Goal: Information Seeking & Learning: Learn about a topic

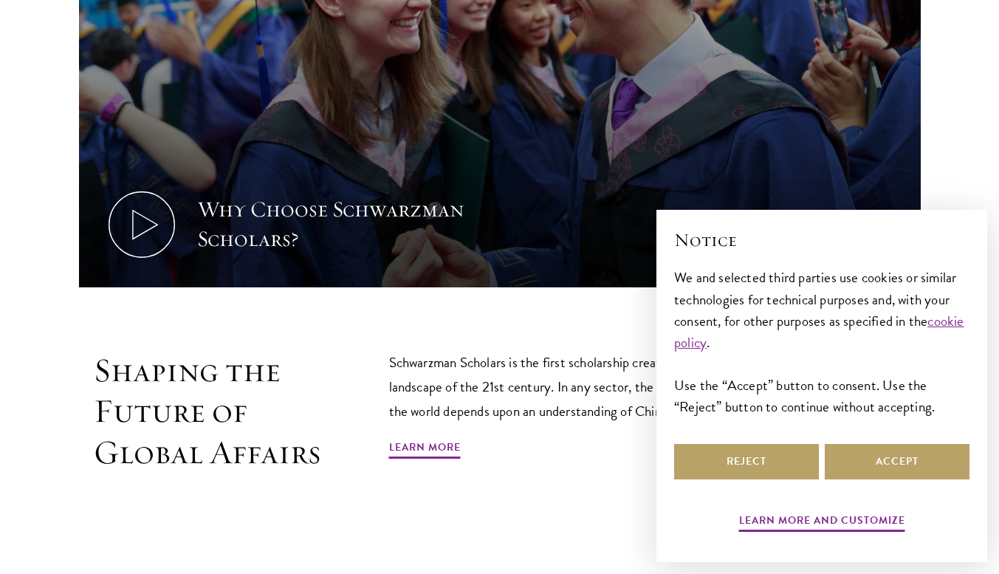
scroll to position [672, 0]
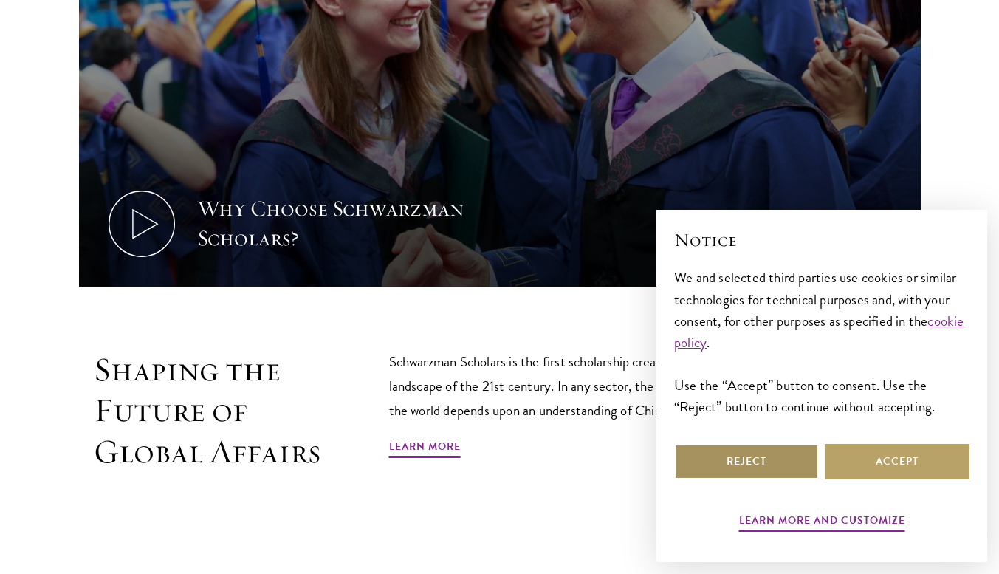
click at [773, 455] on button "Reject" at bounding box center [746, 461] width 145 height 35
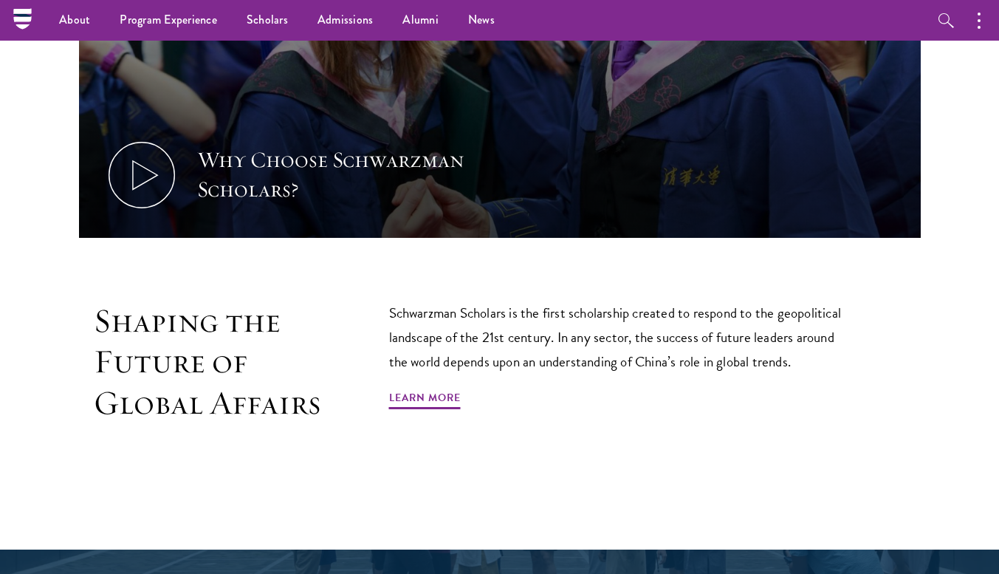
scroll to position [667, 0]
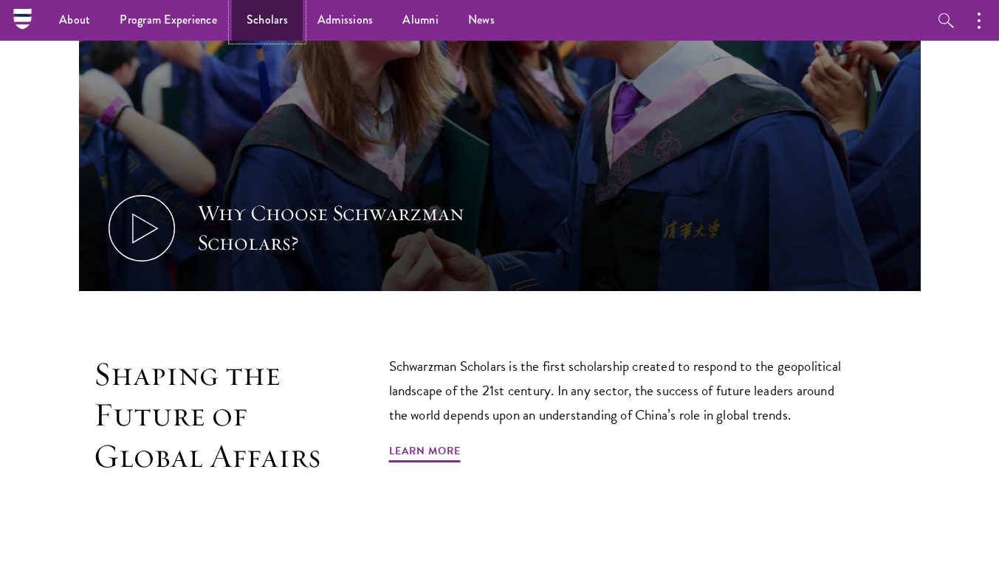
click at [260, 11] on link "Scholars" at bounding box center [267, 20] width 71 height 41
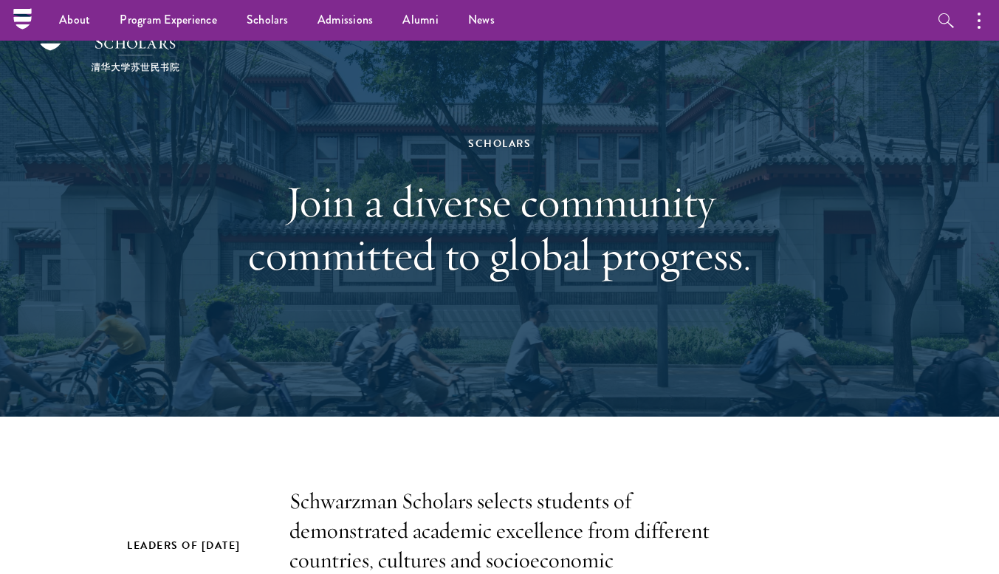
scroll to position [1, 0]
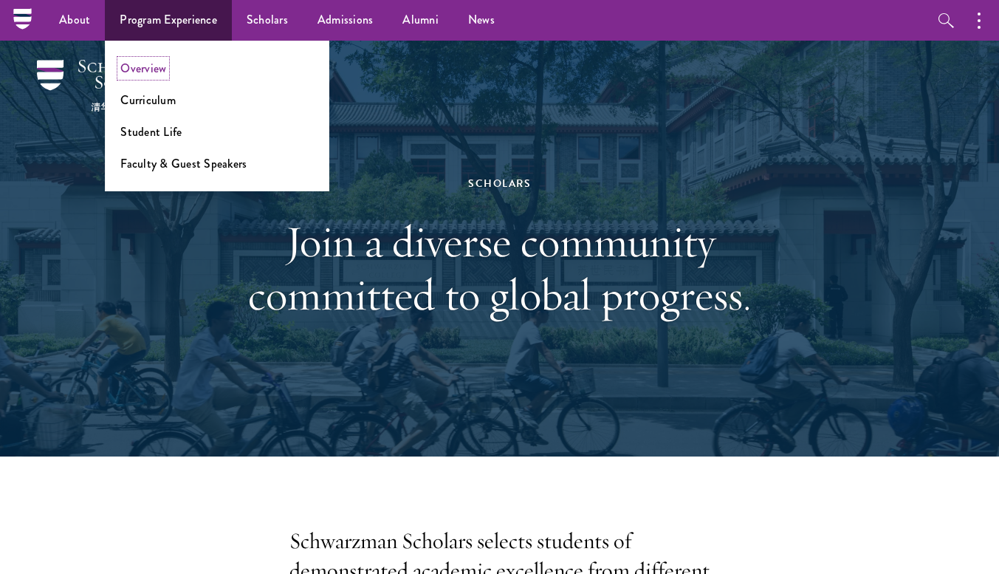
click at [145, 70] on link "Overview" at bounding box center [143, 68] width 46 height 17
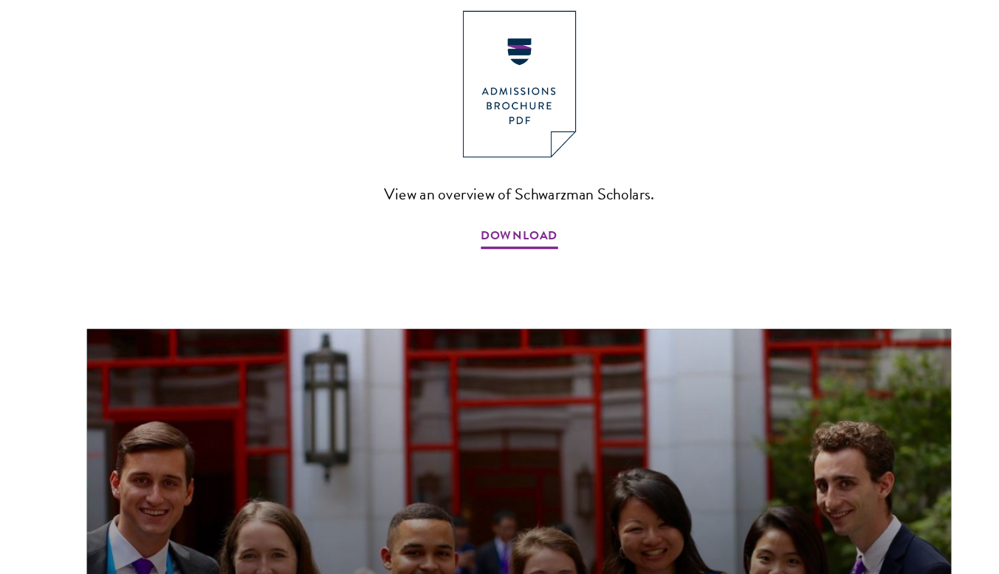
scroll to position [1168, 0]
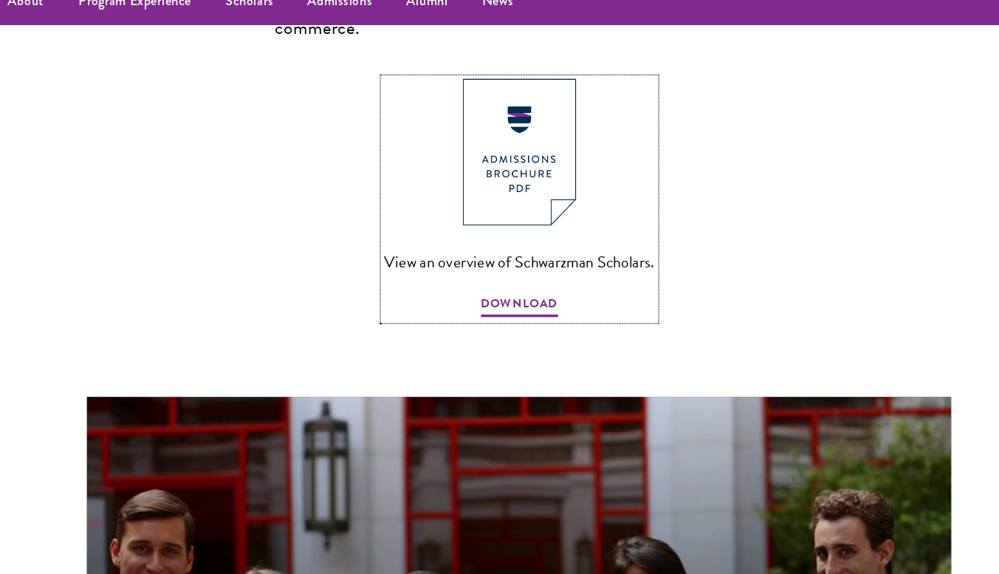
click at [498, 128] on img at bounding box center [499, 150] width 97 height 126
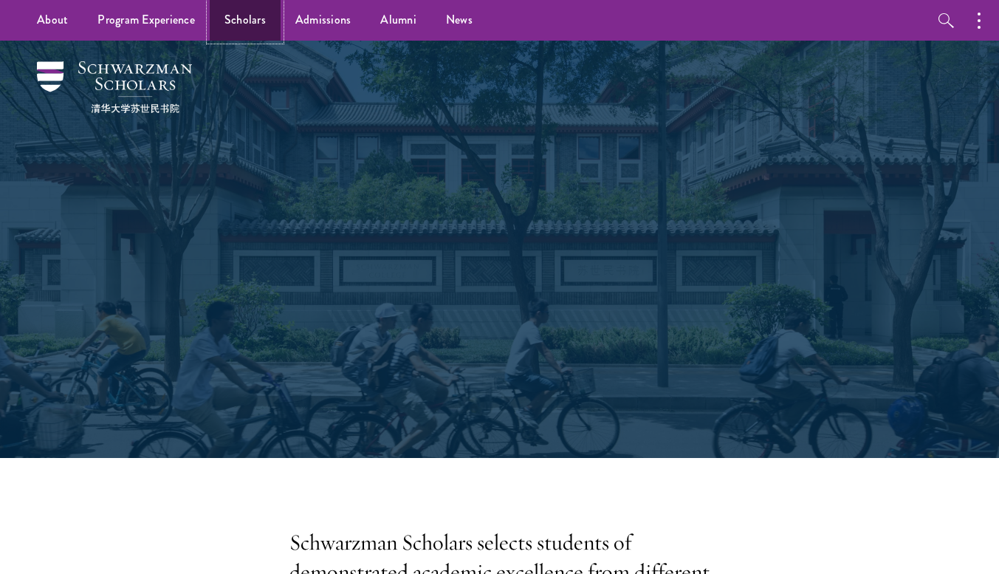
click at [247, 8] on link "Scholars" at bounding box center [245, 20] width 71 height 41
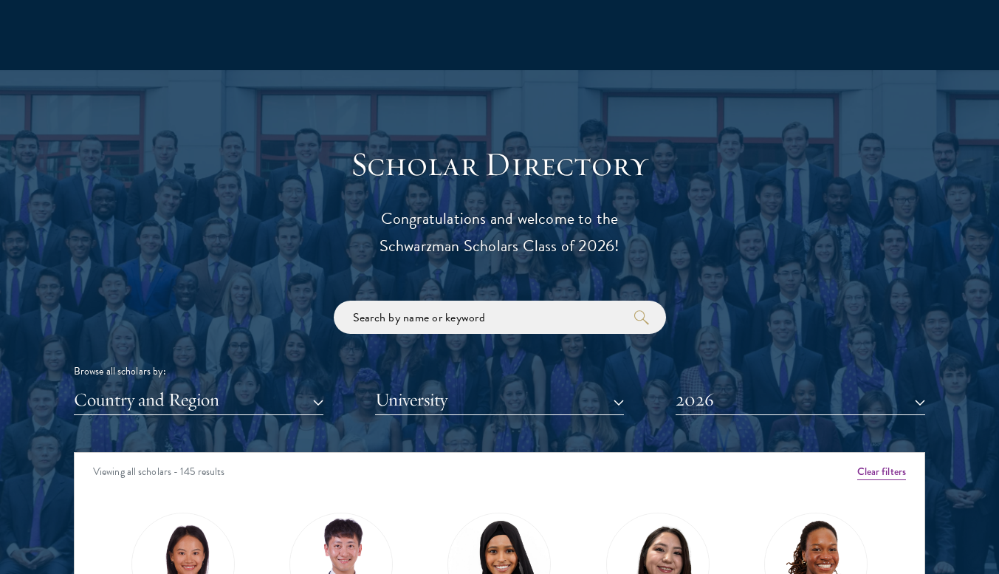
scroll to position [1480, 0]
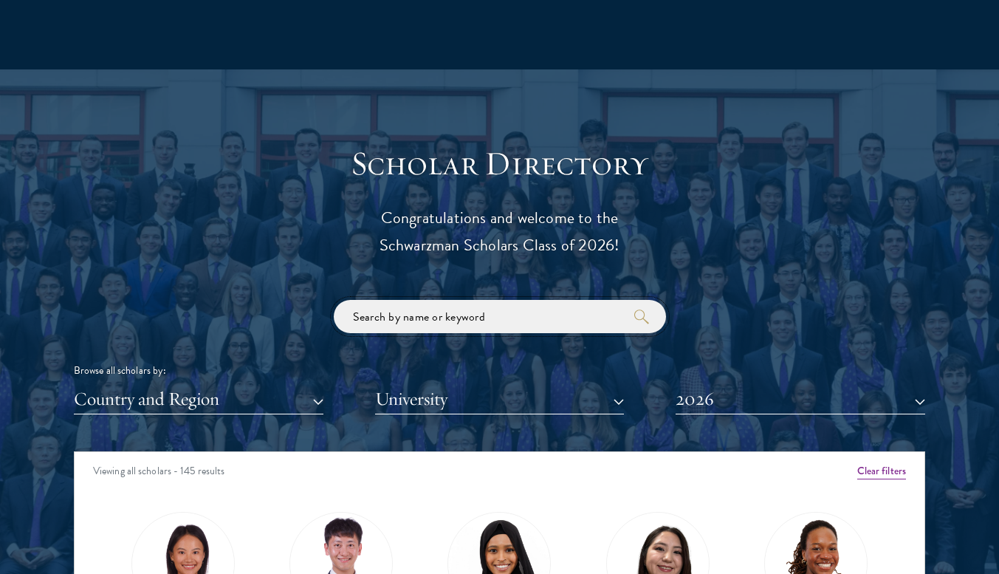
click at [612, 314] on input "search" at bounding box center [500, 316] width 332 height 33
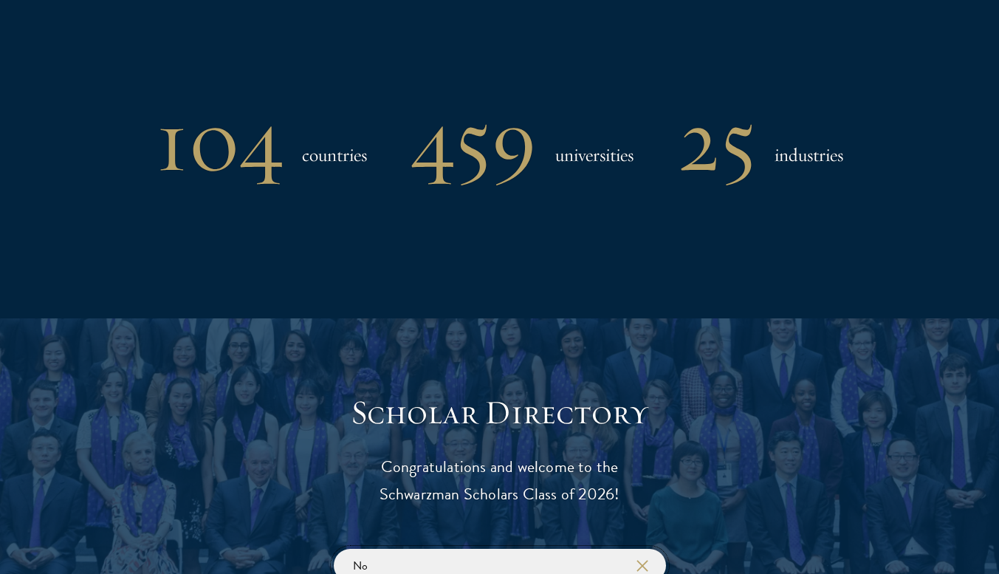
type input "N"
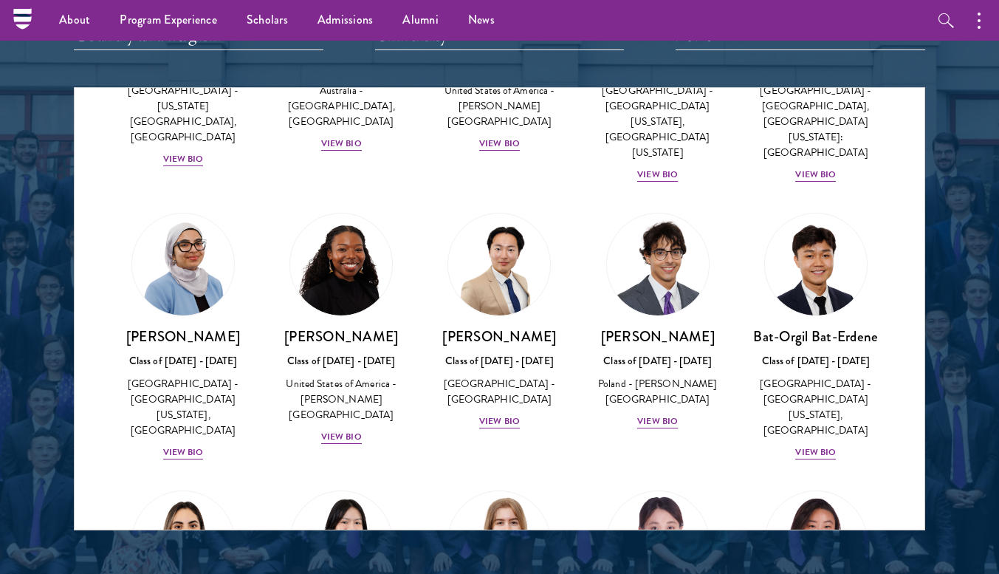
scroll to position [784, 0]
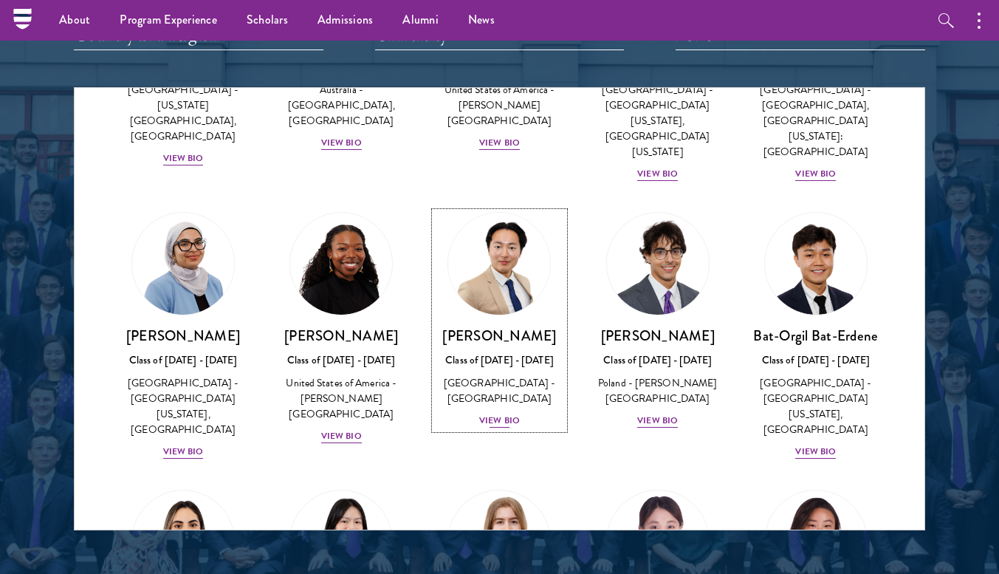
click at [490, 413] on div "View Bio" at bounding box center [499, 420] width 41 height 14
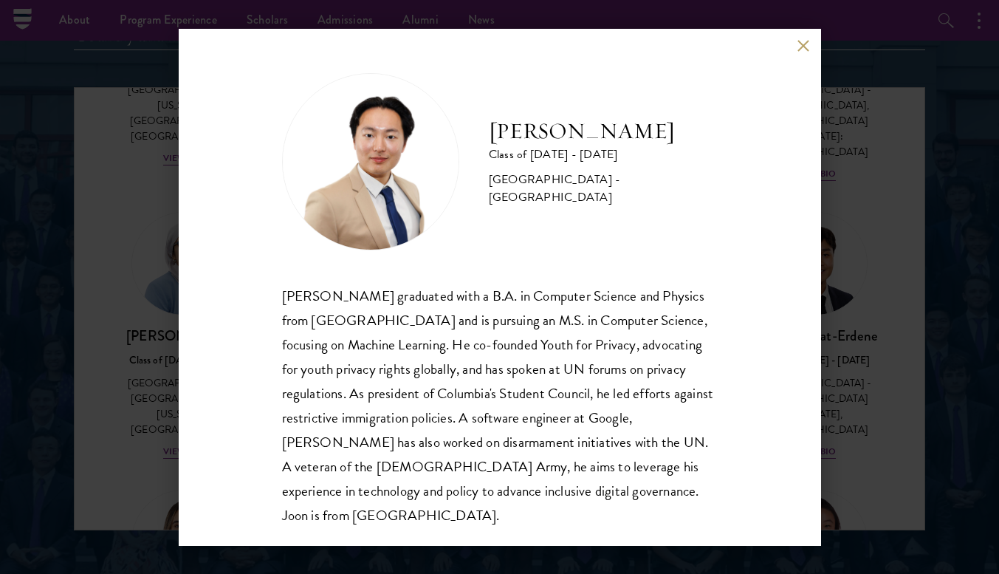
click at [0, 509] on div "Joon Baek Class of 2025 - 2026 South Korea - Columbia University Beom Joon Baek…" at bounding box center [499, 287] width 999 height 574
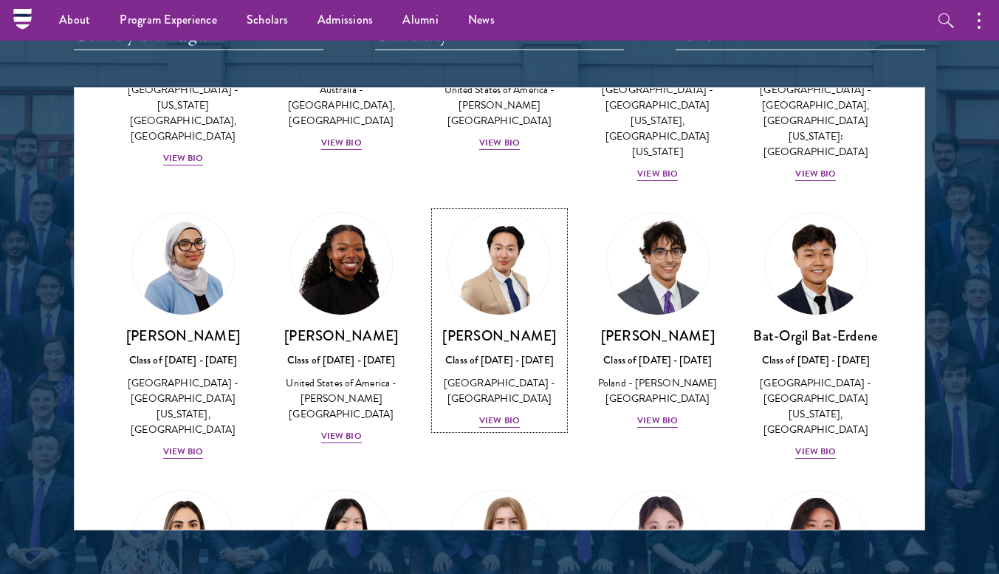
click at [968, 366] on div at bounding box center [499, 154] width 999 height 899
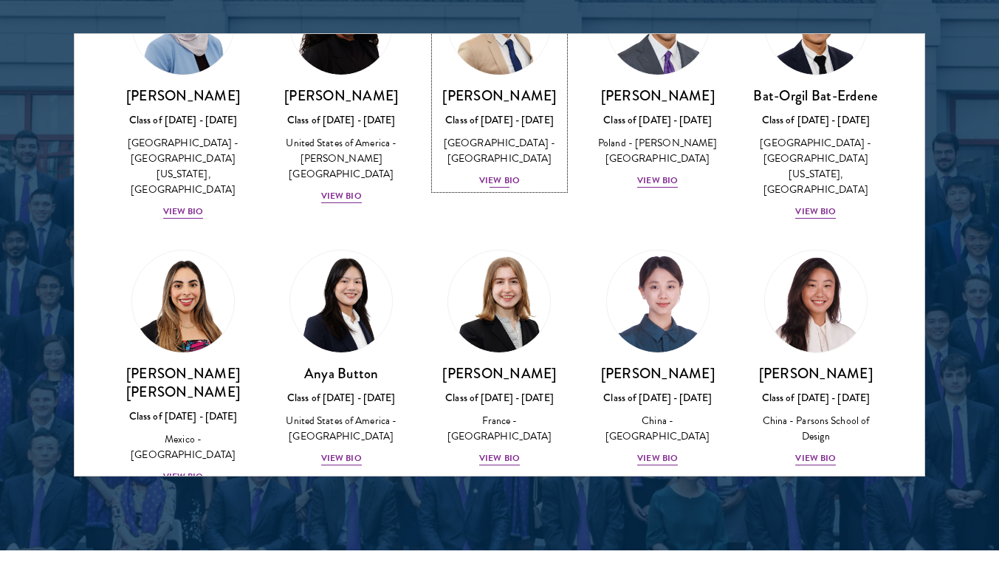
scroll to position [969, 0]
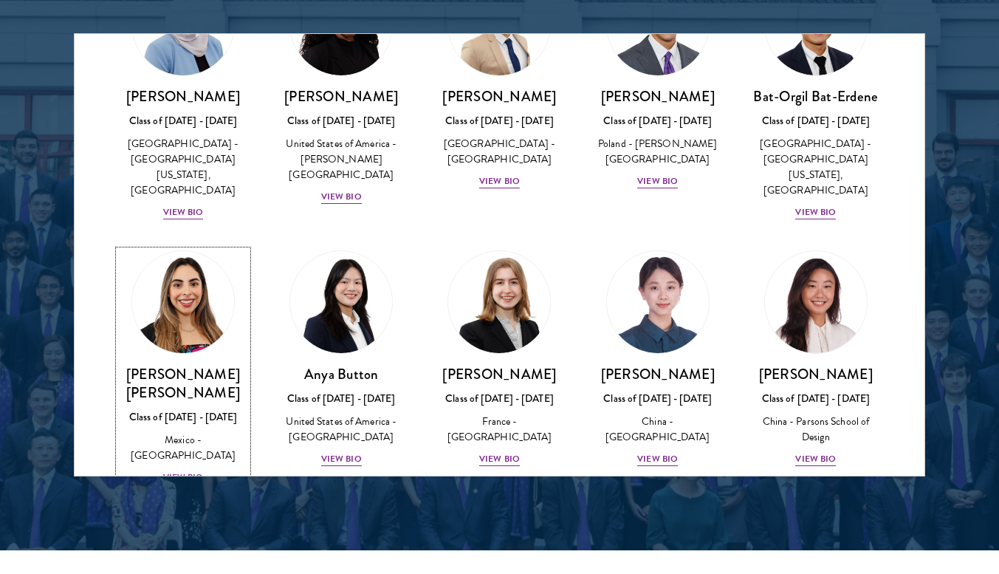
click at [173, 470] on div "View Bio" at bounding box center [183, 477] width 41 height 14
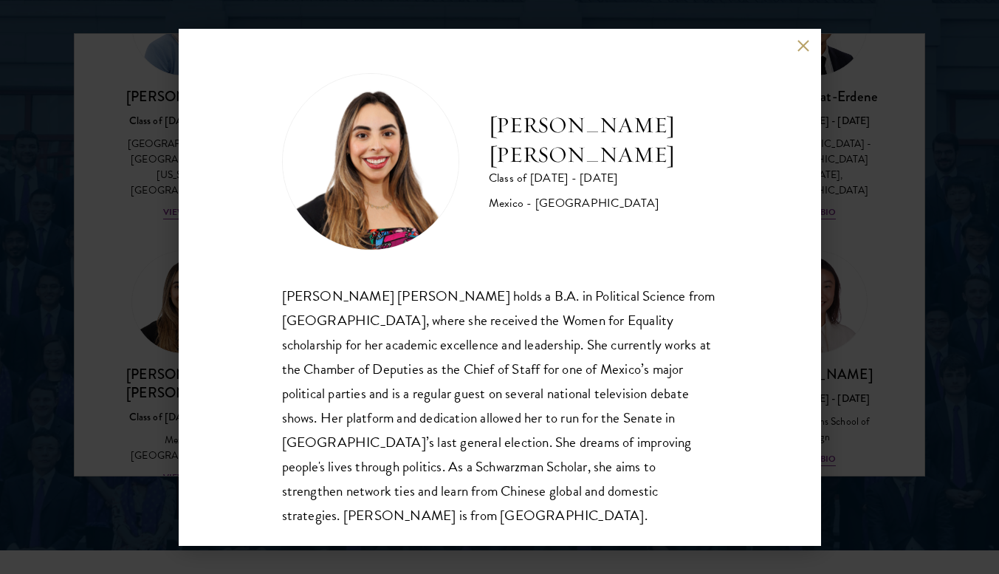
click at [171, 354] on div "Natalie Bravo Ortiz Class of 2025 - 2026 Mexico - Instituto Tecnológico Autónom…" at bounding box center [499, 287] width 999 height 574
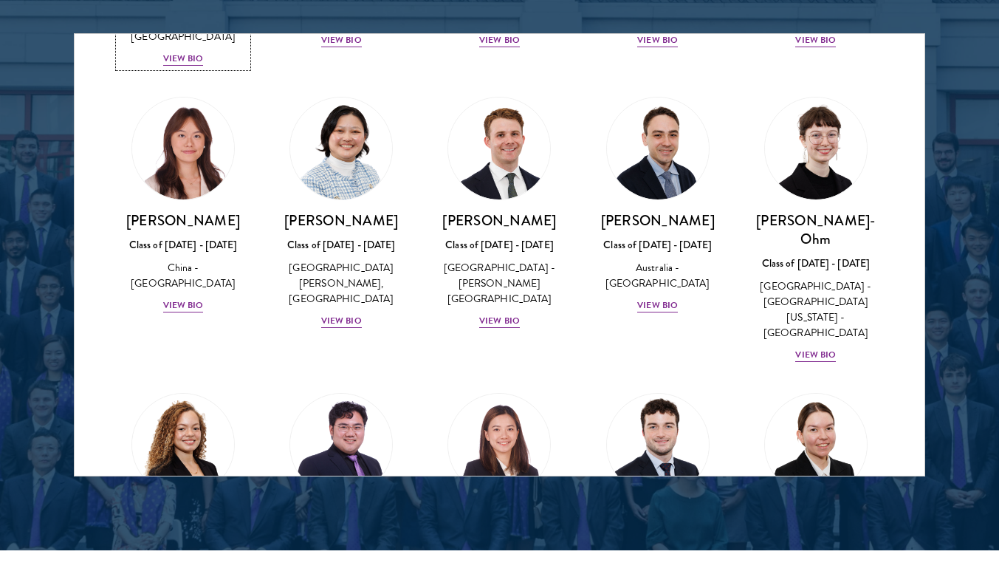
scroll to position [1389, 0]
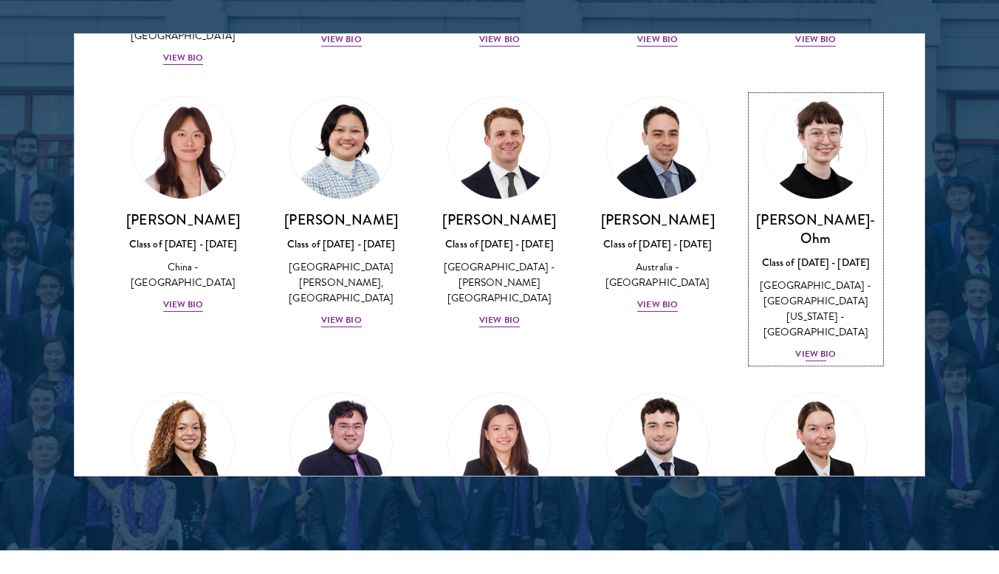
click at [795, 347] on div "View Bio" at bounding box center [815, 354] width 41 height 14
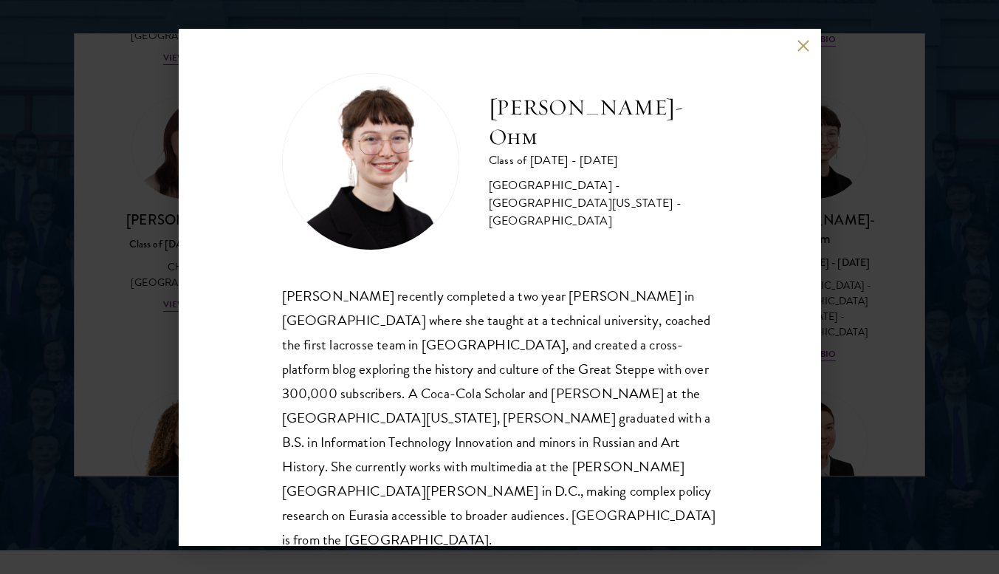
click at [76, 320] on div "Ottilie Cooper-Ohm Class of 2025 - 2026 United States of America - University o…" at bounding box center [499, 287] width 999 height 574
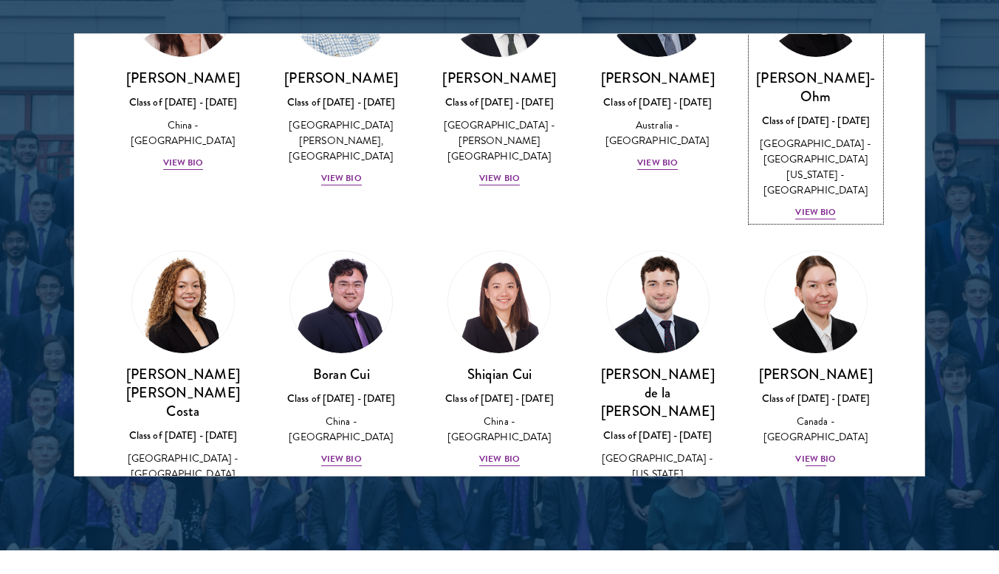
scroll to position [1531, 0]
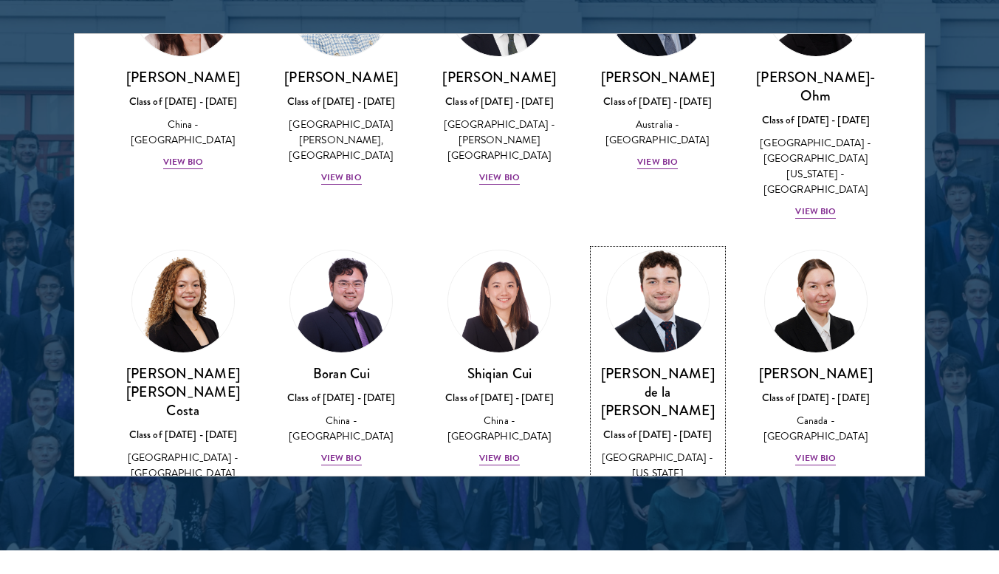
click at [640, 372] on div "Gonzalo de la Cruz Class of 2025 - 2026 Spain - New York University, Abu Dhabi …" at bounding box center [658, 449] width 128 height 171
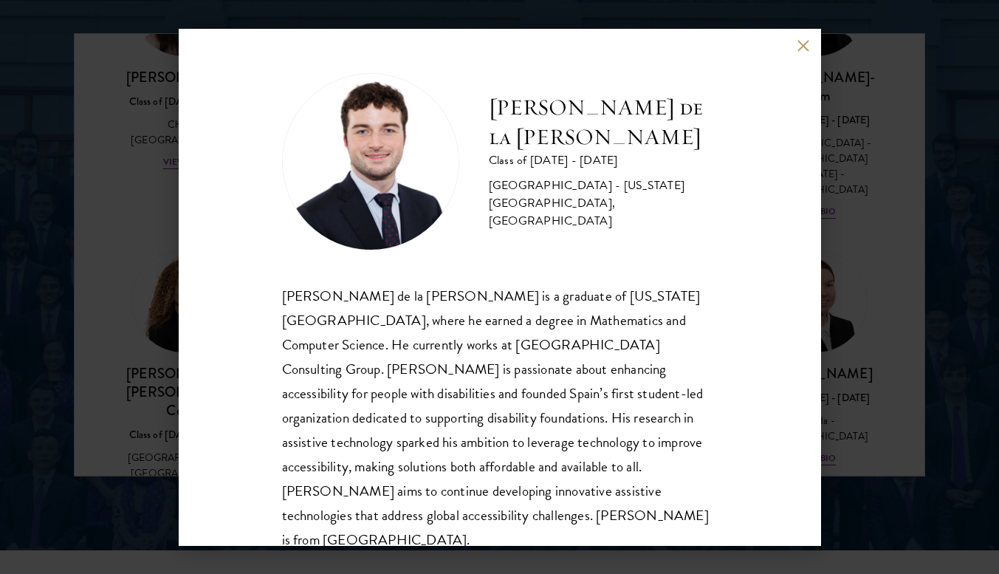
click at [176, 286] on div "Gonzalo de la Cruz Class of 2025 - 2026 Spain - New York University, Abu Dhabi …" at bounding box center [499, 287] width 999 height 574
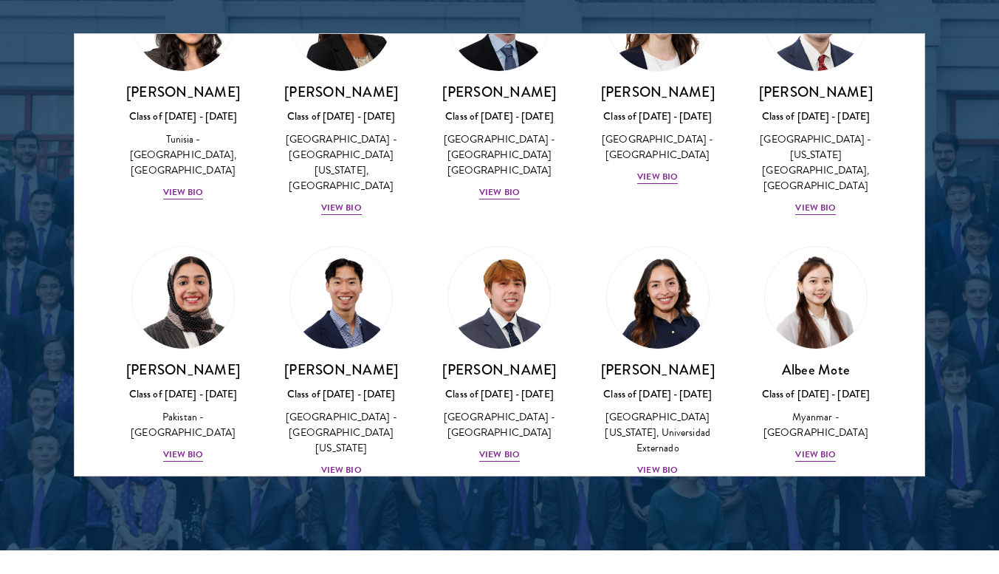
scroll to position [4966, 0]
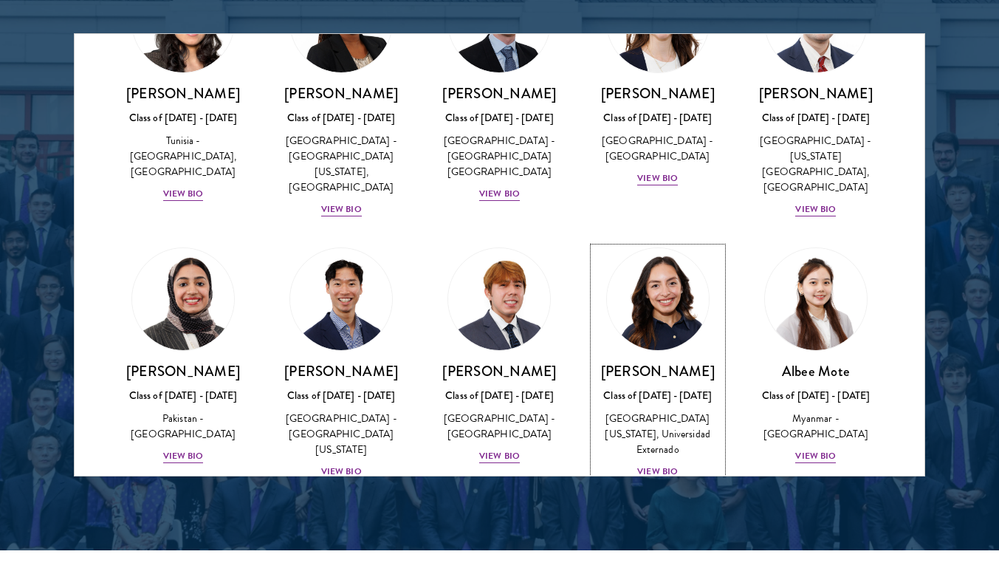
click at [659, 464] on div "View Bio" at bounding box center [657, 471] width 41 height 14
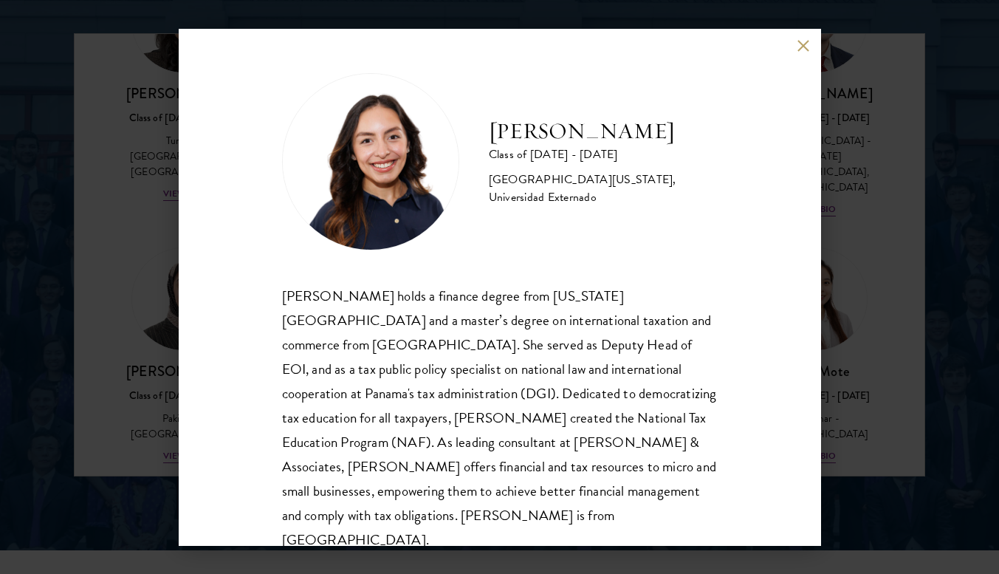
click at [2, 384] on div "Nicole Montufar Class of 2025 - 2026 Panama - Florida State University, Univers…" at bounding box center [499, 287] width 999 height 574
click at [35, 373] on div "Nicole Montufar Class of 2025 - 2026 Panama - Florida State University, Univers…" at bounding box center [499, 287] width 999 height 574
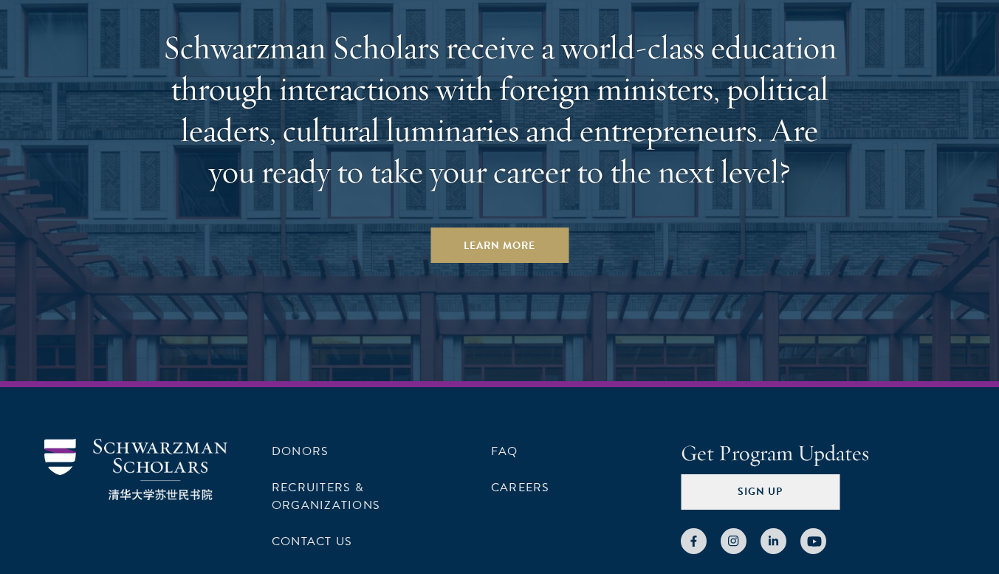
scroll to position [4431, 0]
click at [497, 447] on link "FAQ" at bounding box center [504, 450] width 27 height 18
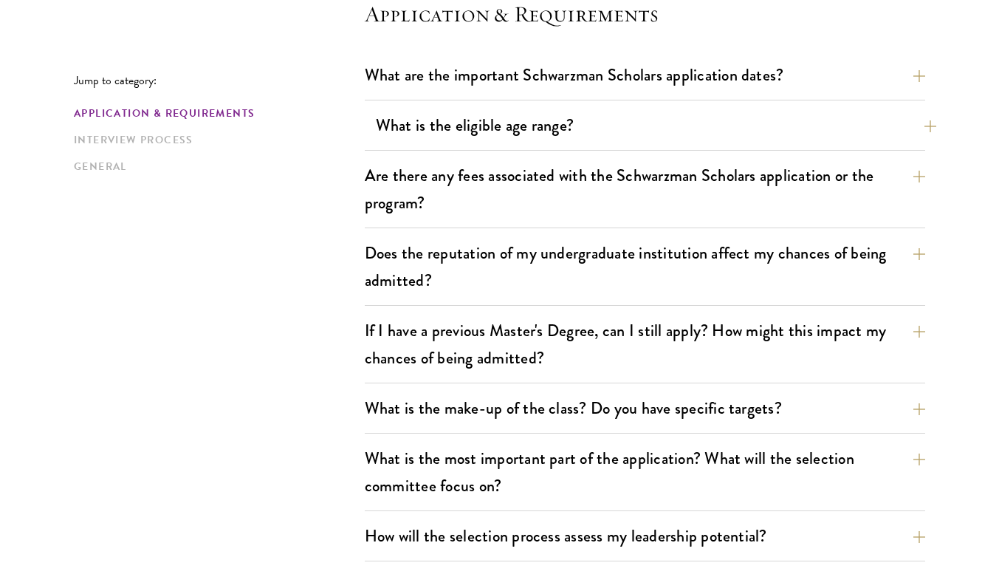
scroll to position [439, 0]
click at [450, 115] on button "What is the eligible age range?" at bounding box center [656, 124] width 560 height 33
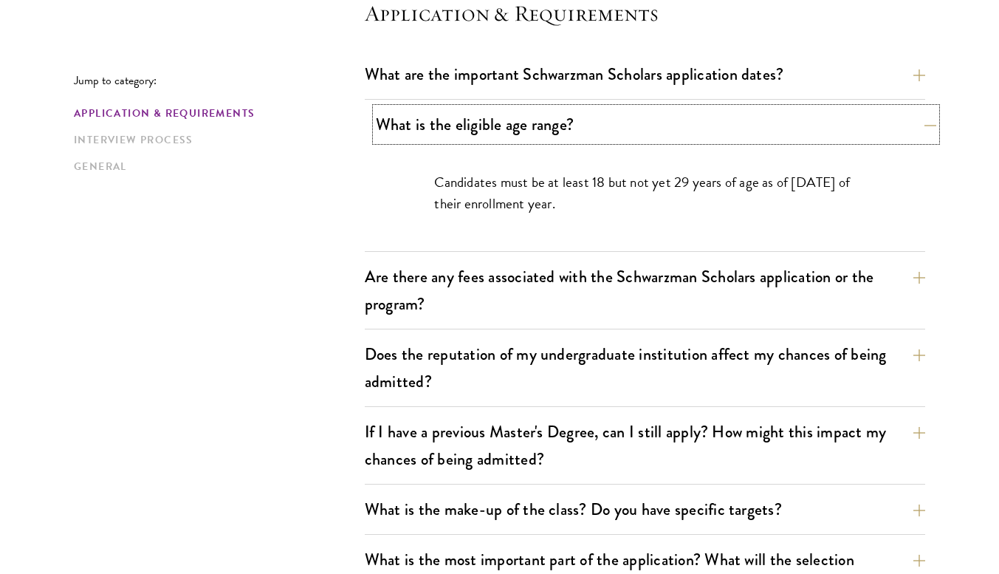
click at [450, 115] on button "What is the eligible age range?" at bounding box center [656, 124] width 560 height 33
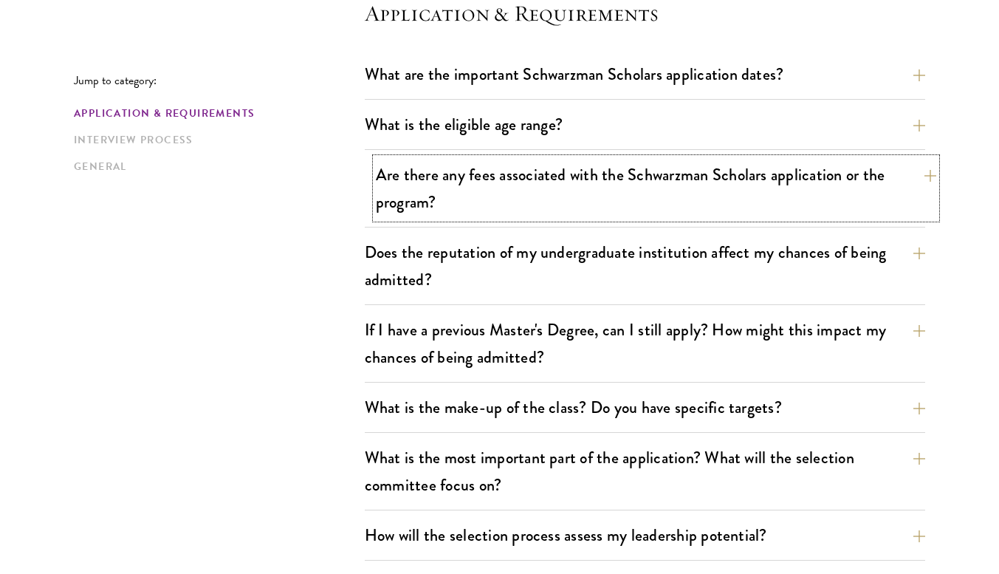
click at [496, 180] on button "Are there any fees associated with the Schwarzman Scholars application or the p…" at bounding box center [656, 188] width 560 height 61
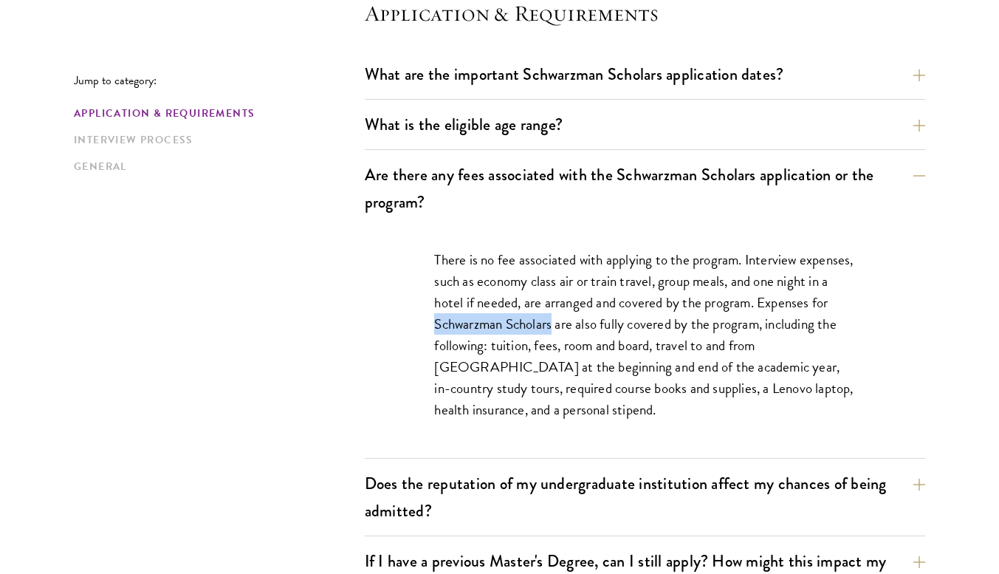
drag, startPoint x: 435, startPoint y: 323, endPoint x: 553, endPoint y: 330, distance: 118.3
click at [553, 330] on p "There is no fee associated with applying to the program. Interview expenses, su…" at bounding box center [644, 335] width 421 height 172
